Goal: Navigation & Orientation: Find specific page/section

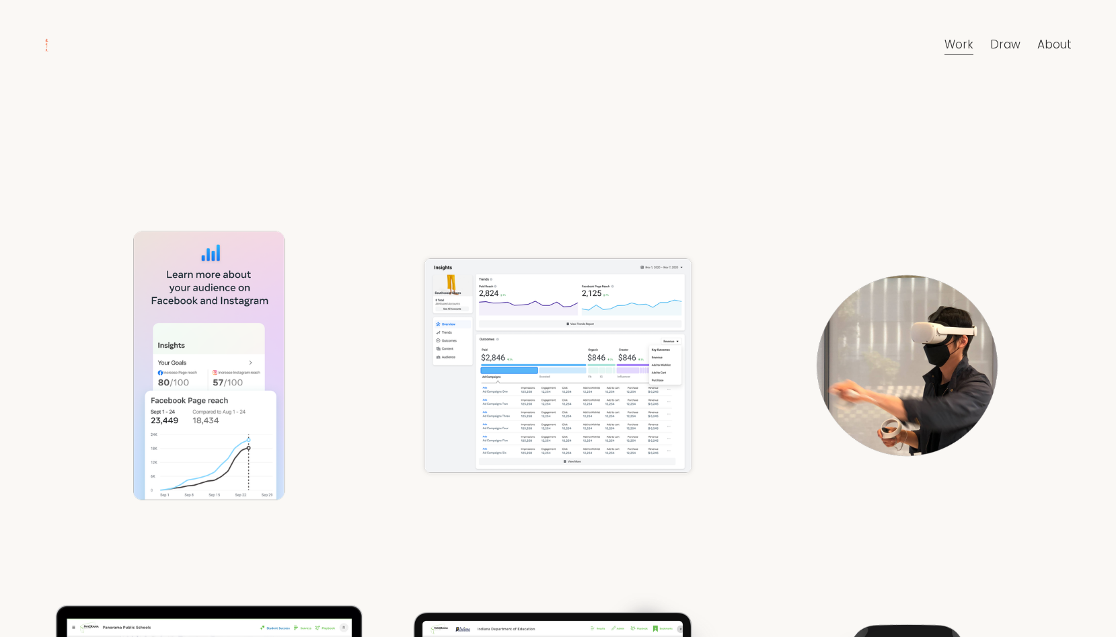
click at [194, 331] on div "Insights" at bounding box center [208, 365] width 329 height 329
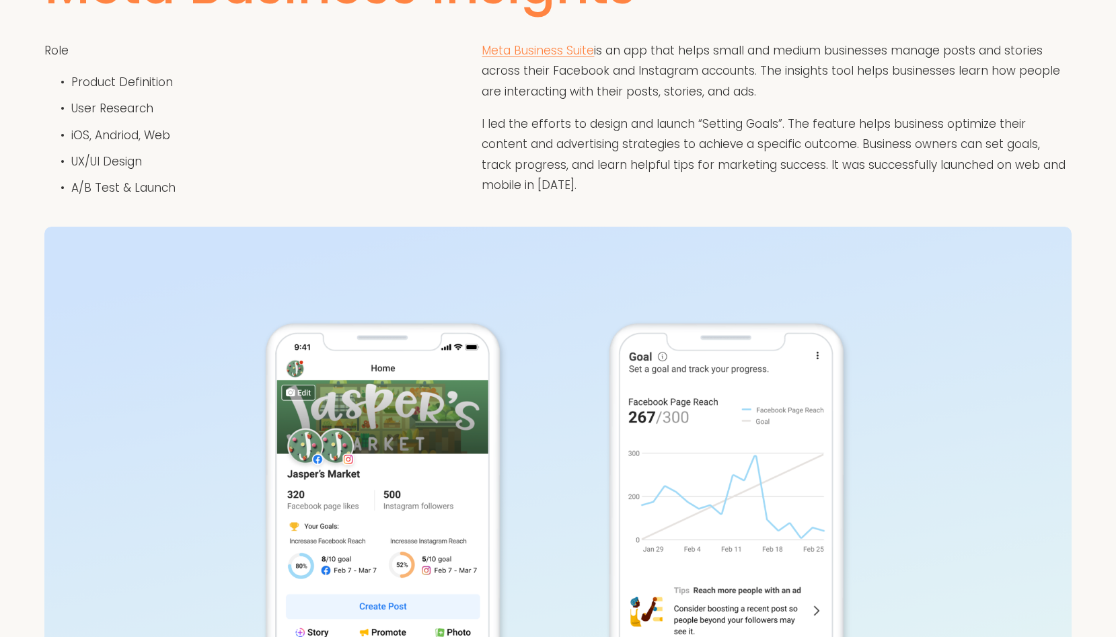
scroll to position [9, 0]
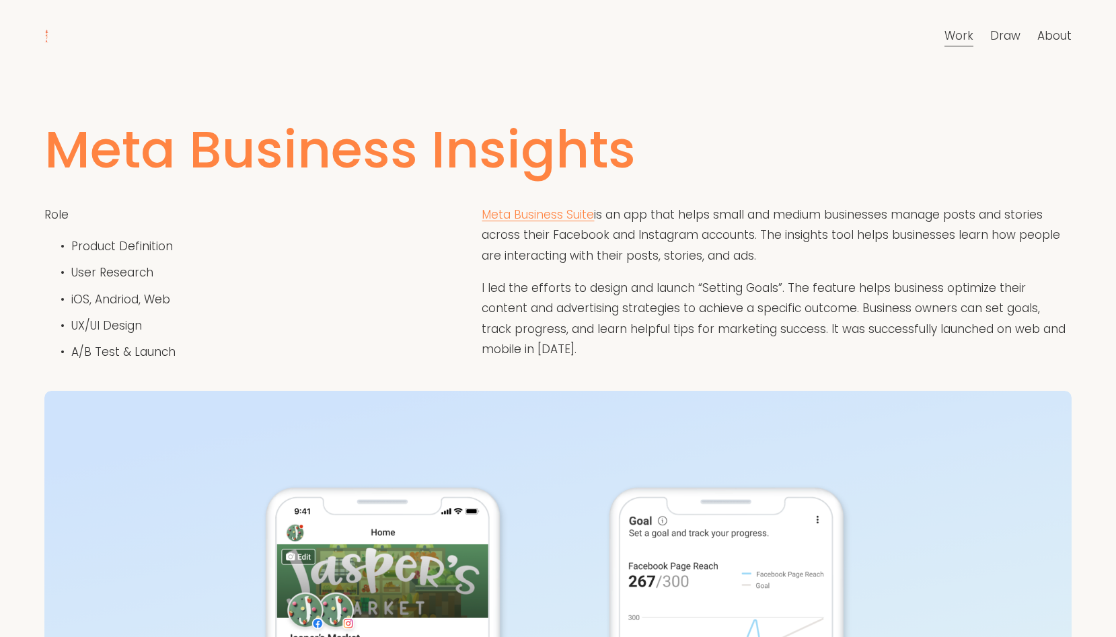
click at [1053, 38] on link "About" at bounding box center [1054, 36] width 34 height 23
